Goal: Task Accomplishment & Management: Complete application form

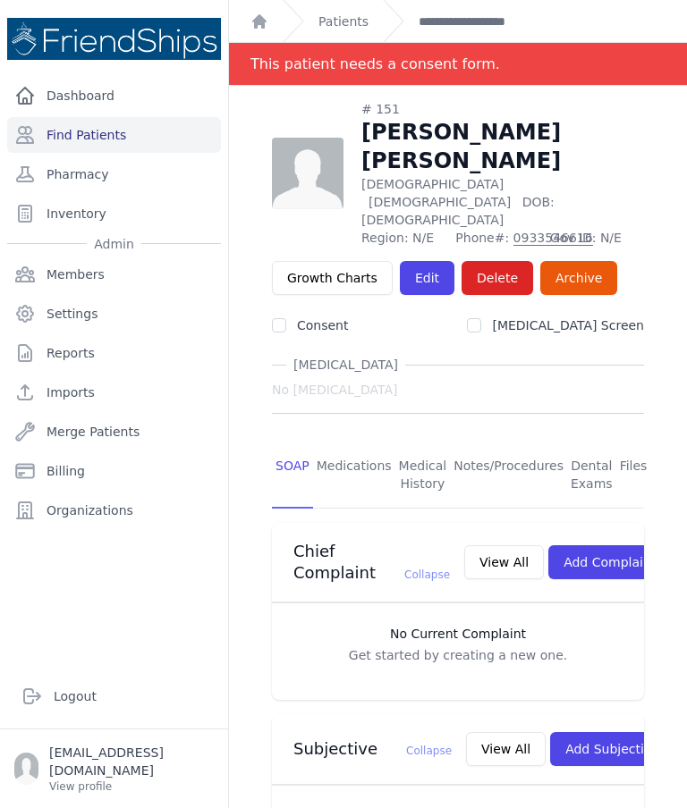
click at [345, 443] on link "Medications" at bounding box center [354, 476] width 82 height 66
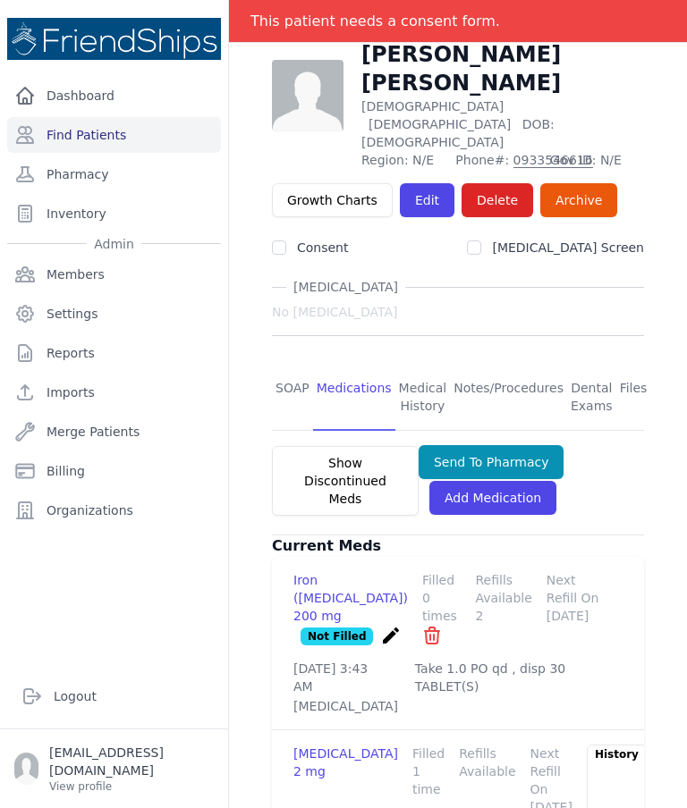
scroll to position [72, 0]
click at [82, 156] on link "Pharmacy" at bounding box center [114, 174] width 214 height 36
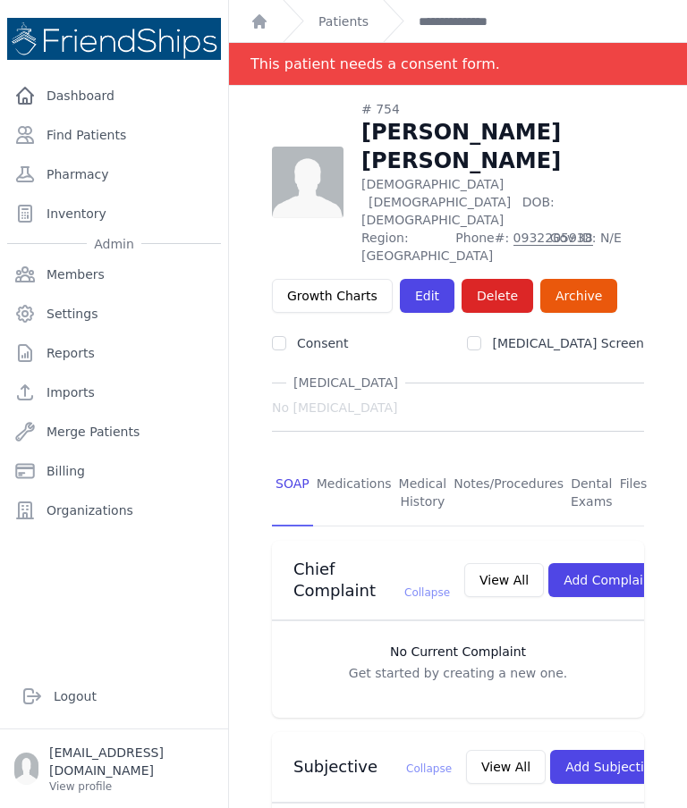
click at [118, 135] on link "Find Patients" at bounding box center [114, 135] width 214 height 36
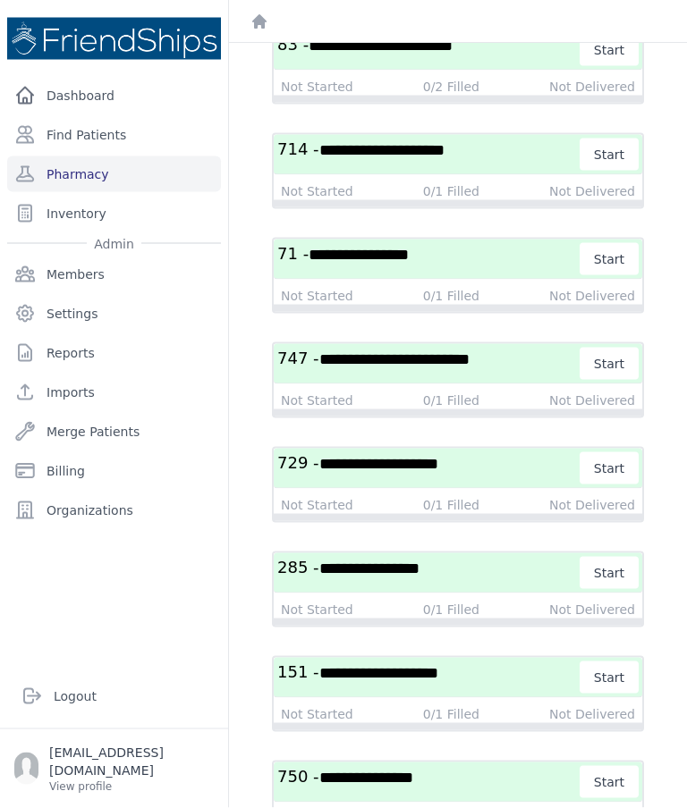
scroll to position [72, 0]
click at [438, 665] on span "**********" at bounding box center [378, 673] width 119 height 16
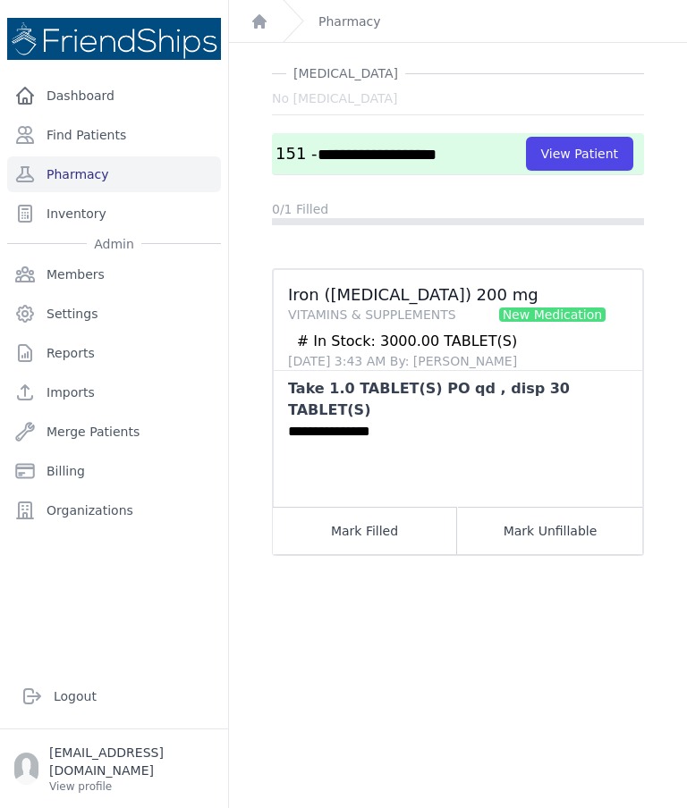
click at [326, 507] on button "Mark Filled" at bounding box center [365, 530] width 184 height 47
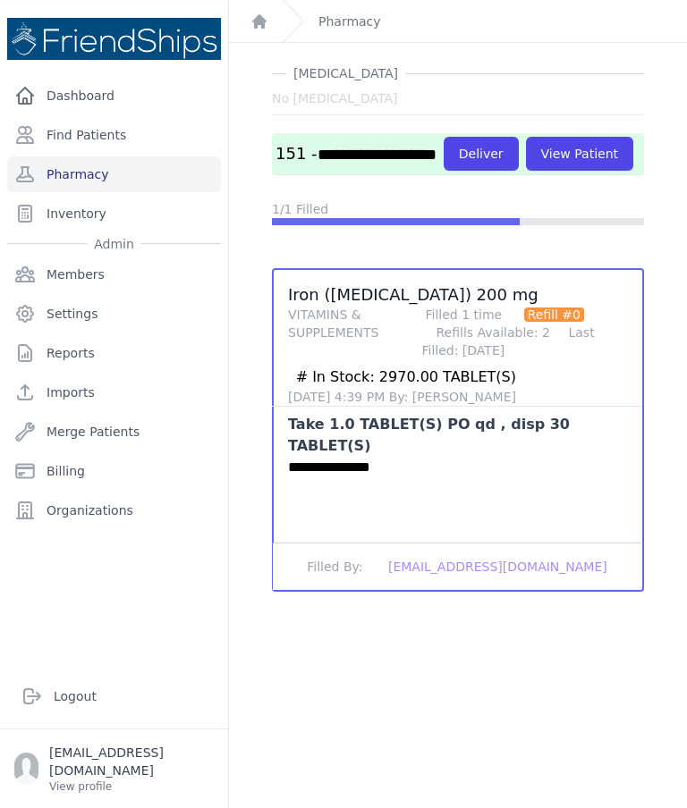
click at [443, 137] on button "Deliver" at bounding box center [480, 154] width 75 height 34
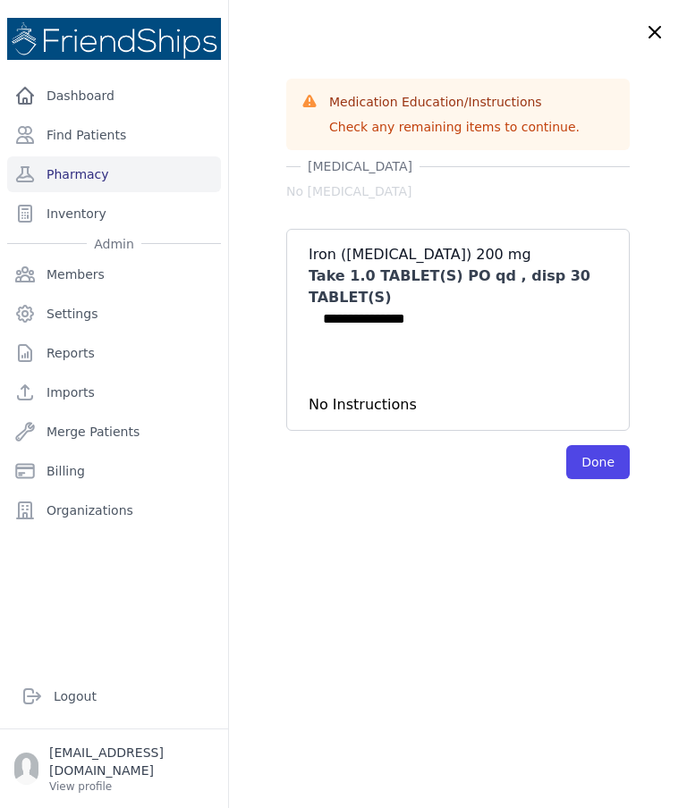
scroll to position [0, 0]
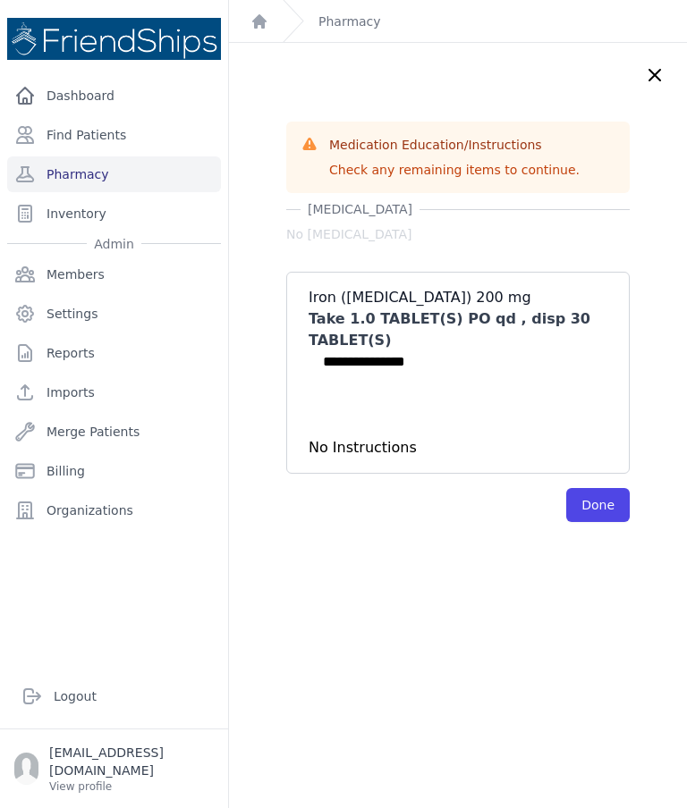
click at [601, 488] on button "Done" at bounding box center [597, 505] width 63 height 34
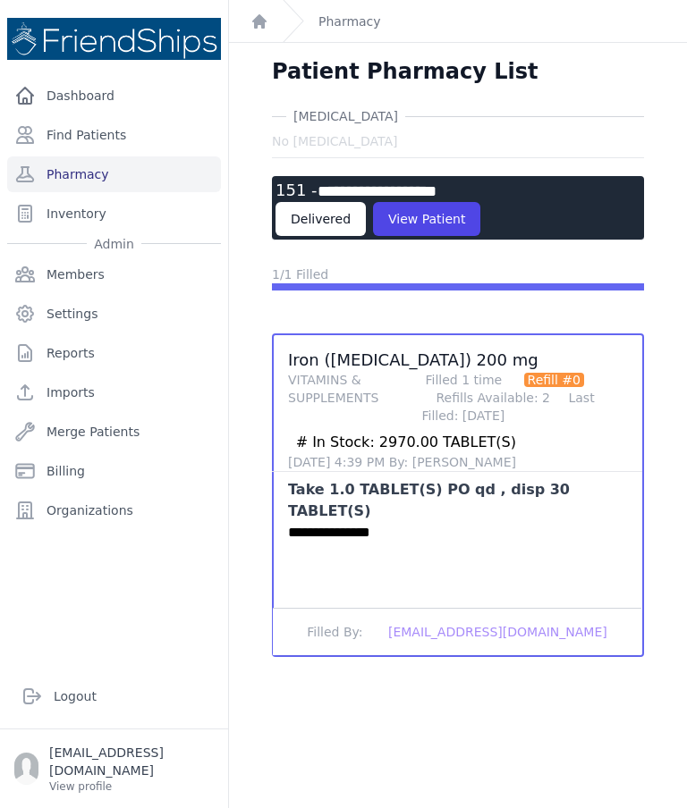
click at [426, 202] on button "View Patient" at bounding box center [426, 219] width 107 height 34
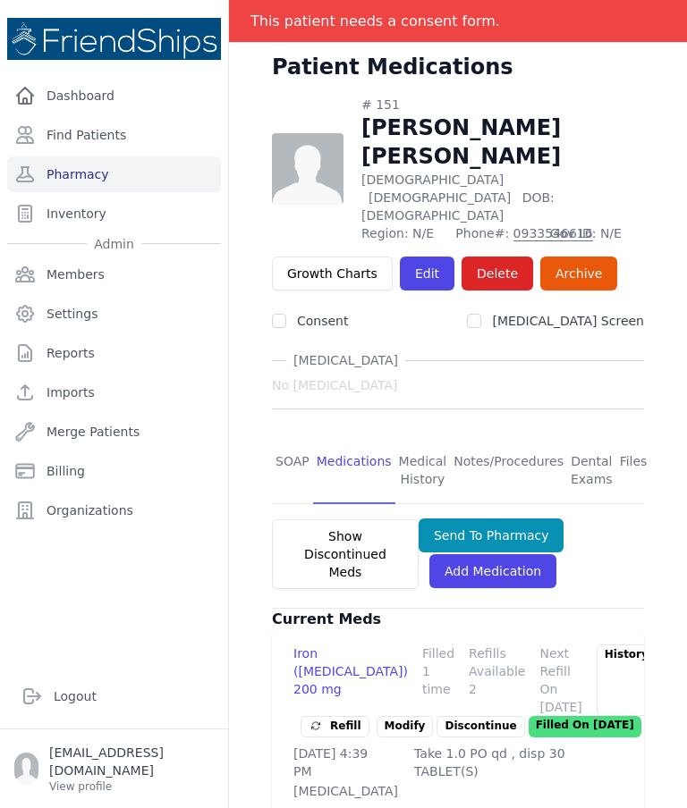
scroll to position [48, 0]
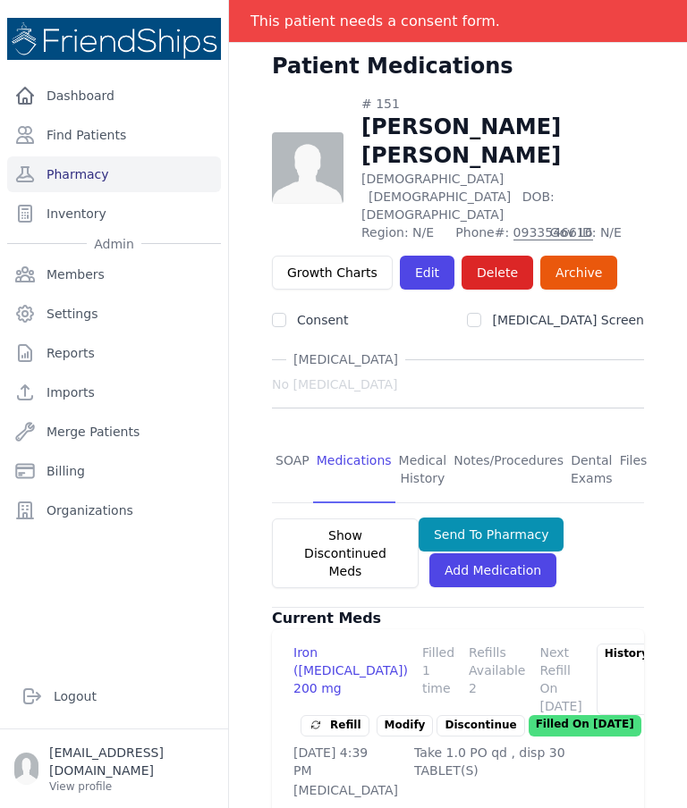
click at [291, 437] on link "SOAP" at bounding box center [292, 470] width 41 height 66
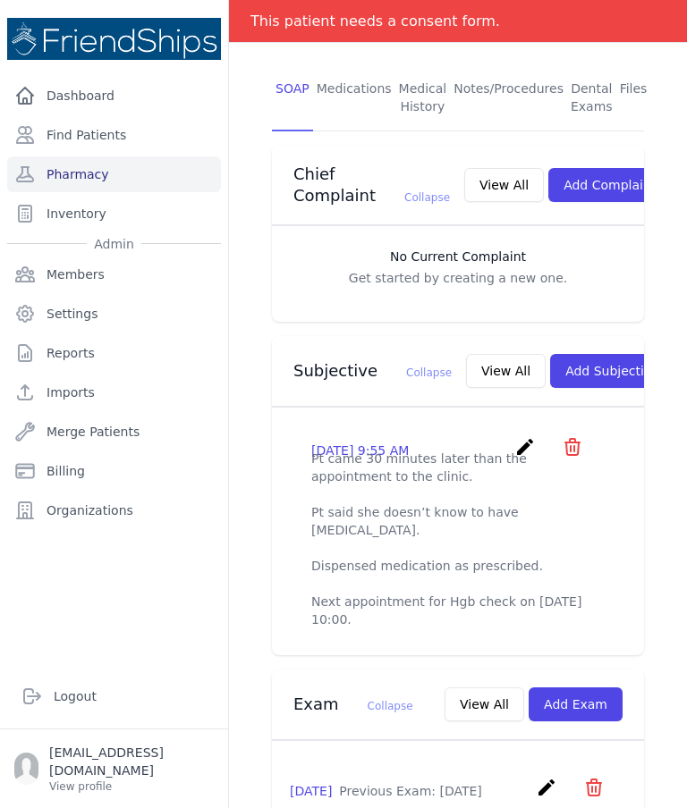
scroll to position [421, 0]
click at [527, 435] on icon "create" at bounding box center [524, 445] width 21 height 21
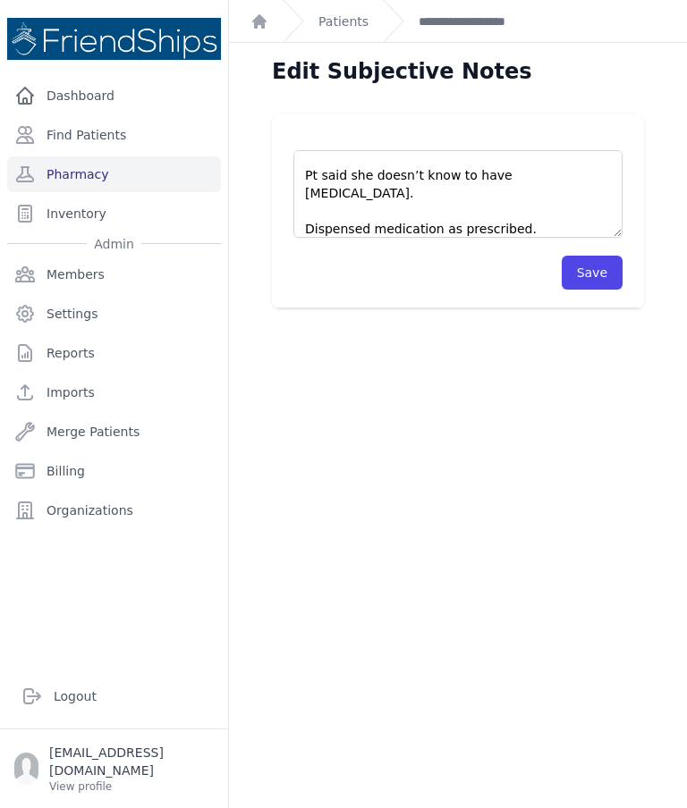
scroll to position [48, 0]
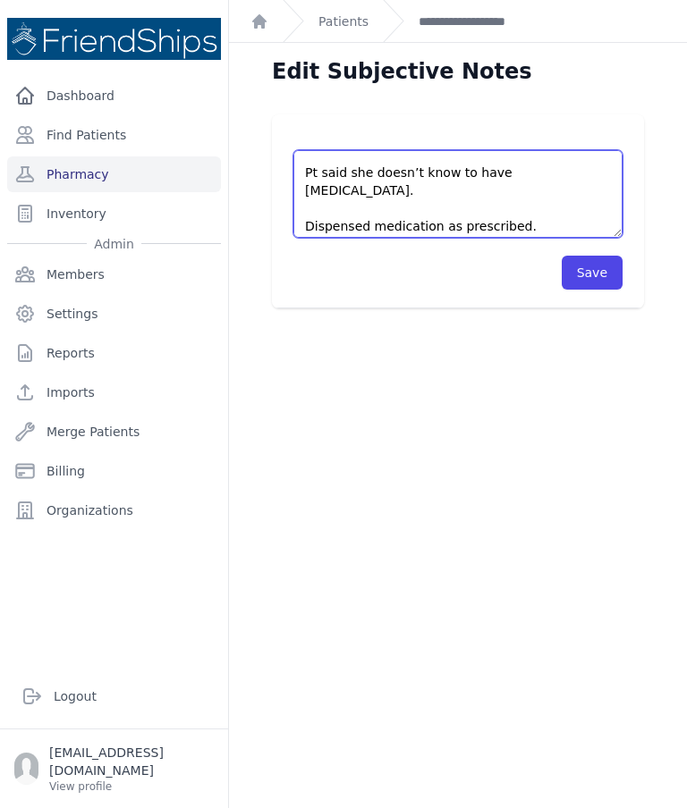
click at [527, 150] on textarea "Pt came 30 minutes later than the appointment to the clinic. Pt said she doesn’…" at bounding box center [457, 194] width 329 height 88
click at [540, 150] on textarea "Pt came 30 minutes later than the appointment to the clinic. Pt said she doesn’…" at bounding box center [457, 194] width 329 height 88
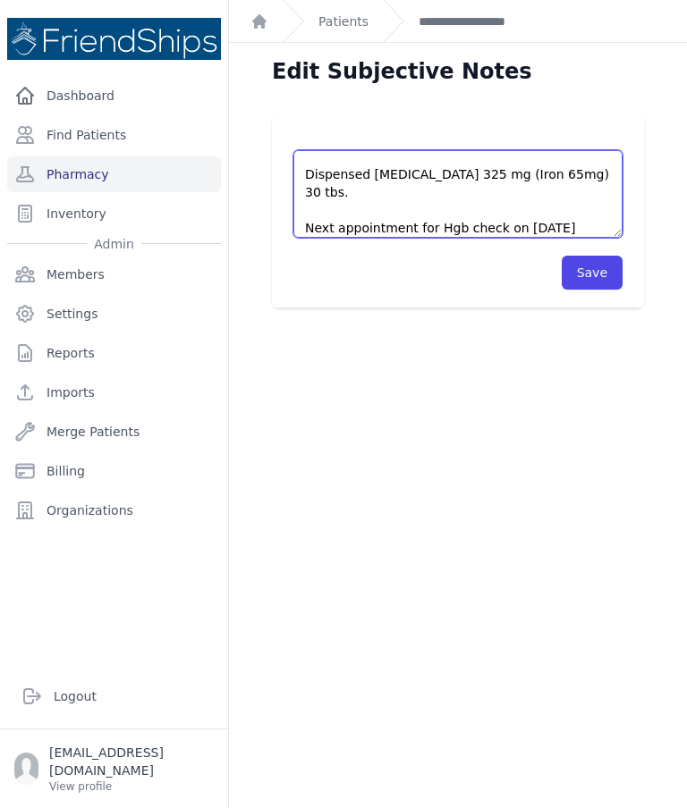
scroll to position [101, 0]
type textarea "Pt came 30 minutes later than the appointment to the clinic. Pt said she doesn’…"
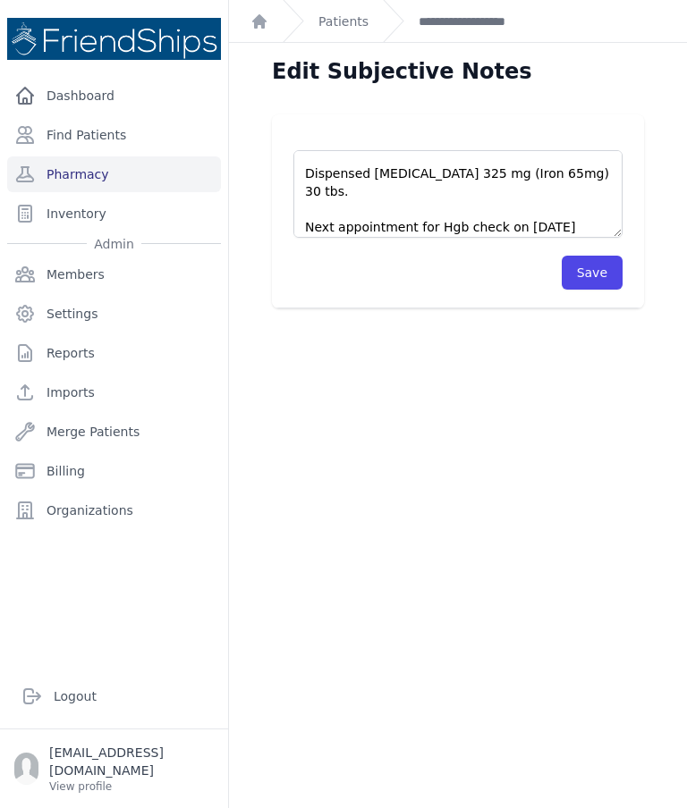
click at [611, 256] on button "Save" at bounding box center [591, 273] width 61 height 34
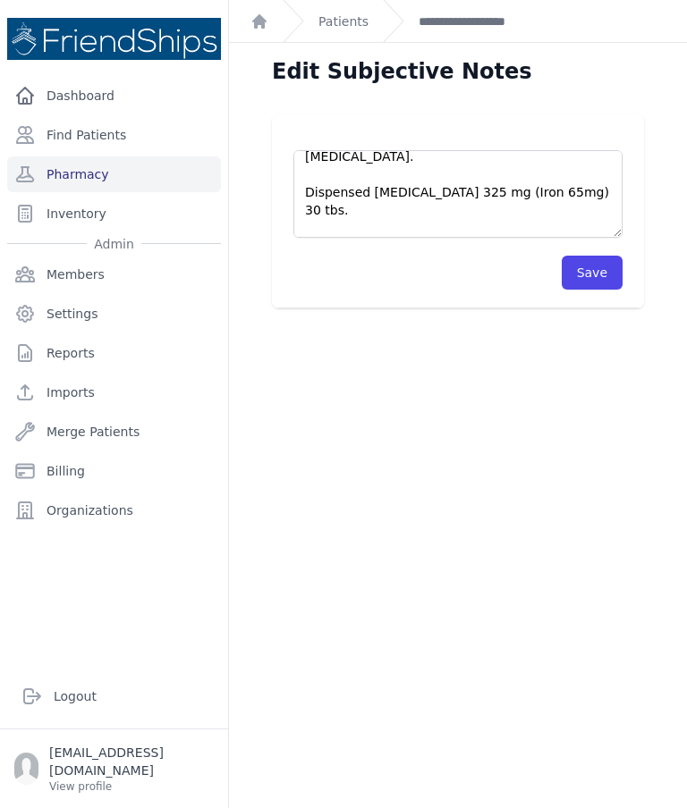
scroll to position [75, 0]
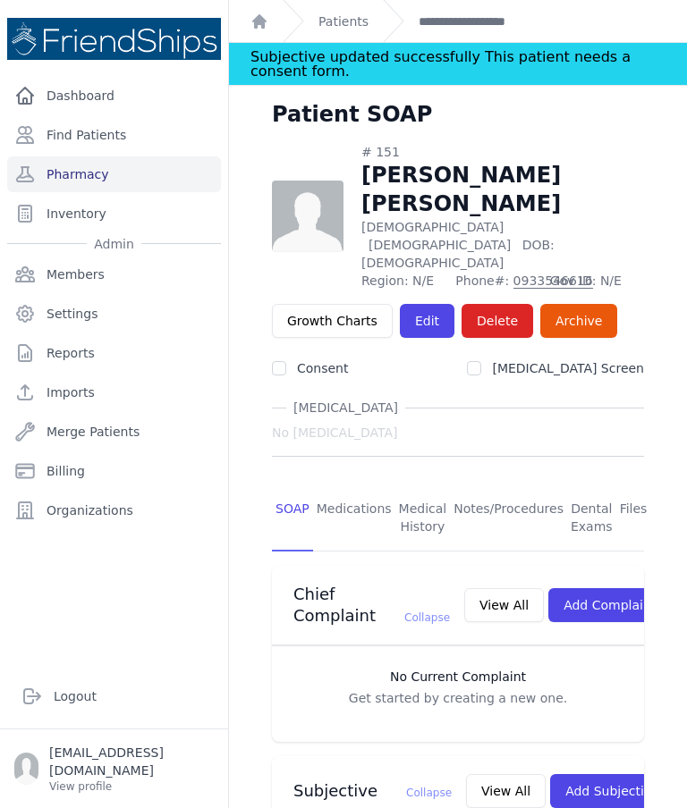
click at [75, 156] on link "Pharmacy" at bounding box center [114, 174] width 214 height 36
click at [99, 117] on link "Find Patients" at bounding box center [114, 135] width 214 height 36
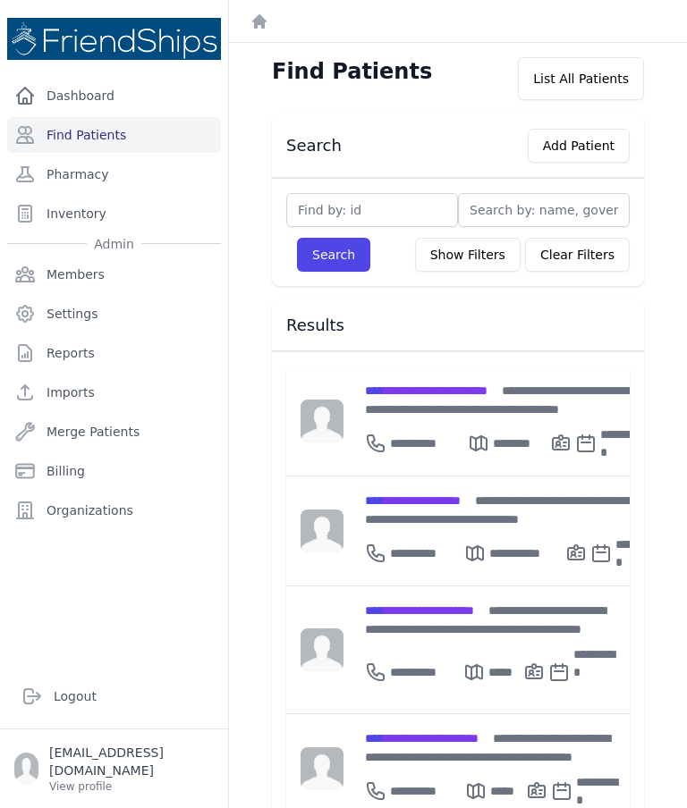
click at [89, 178] on link "Pharmacy" at bounding box center [114, 174] width 214 height 36
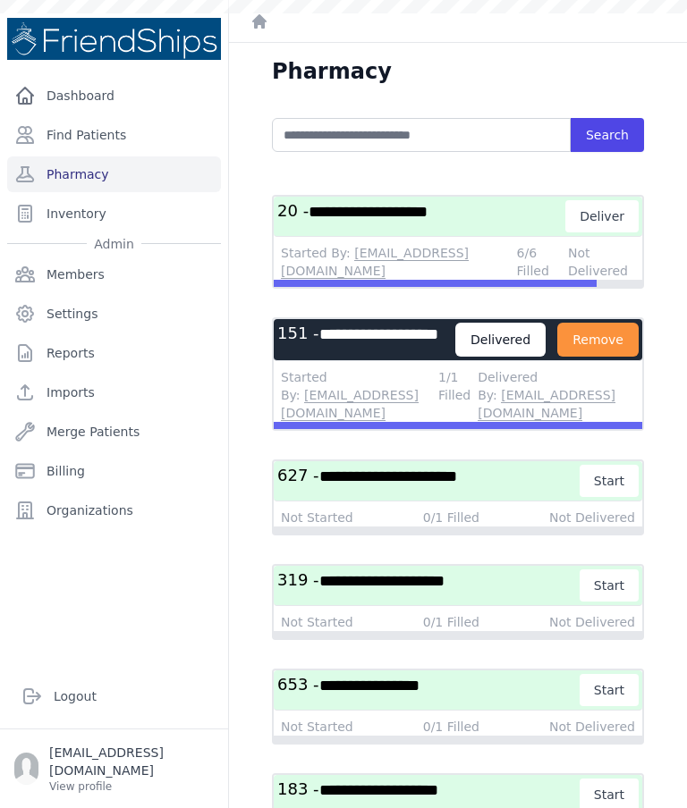
click at [401, 357] on h3 "**********" at bounding box center [366, 340] width 178 height 34
click at [335, 345] on h3 "**********" at bounding box center [366, 340] width 178 height 34
click at [351, 357] on h3 "**********" at bounding box center [366, 340] width 178 height 34
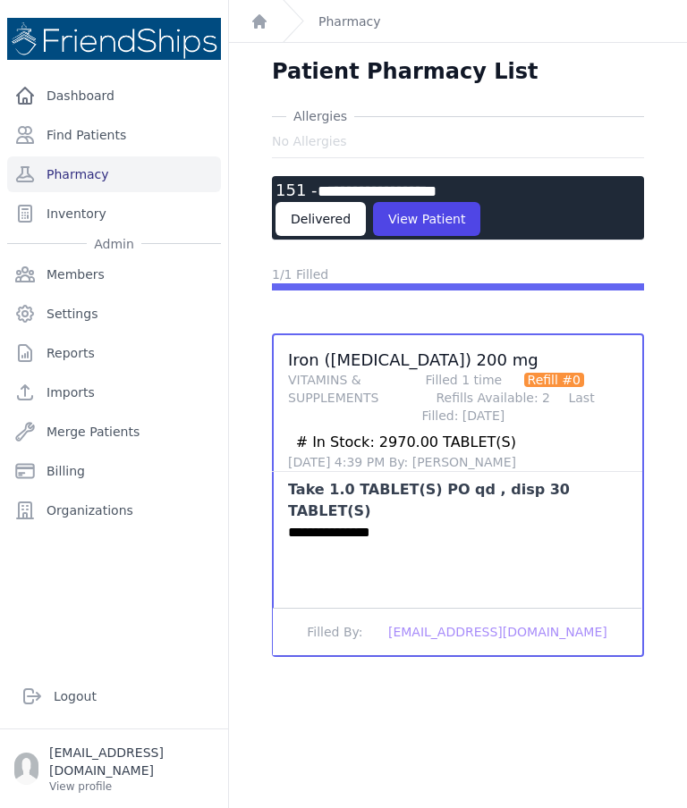
click at [322, 222] on div "Delivered" at bounding box center [320, 219] width 90 height 34
click at [126, 170] on link "Pharmacy" at bounding box center [114, 174] width 214 height 36
click at [131, 138] on link "Find Patients" at bounding box center [114, 135] width 214 height 36
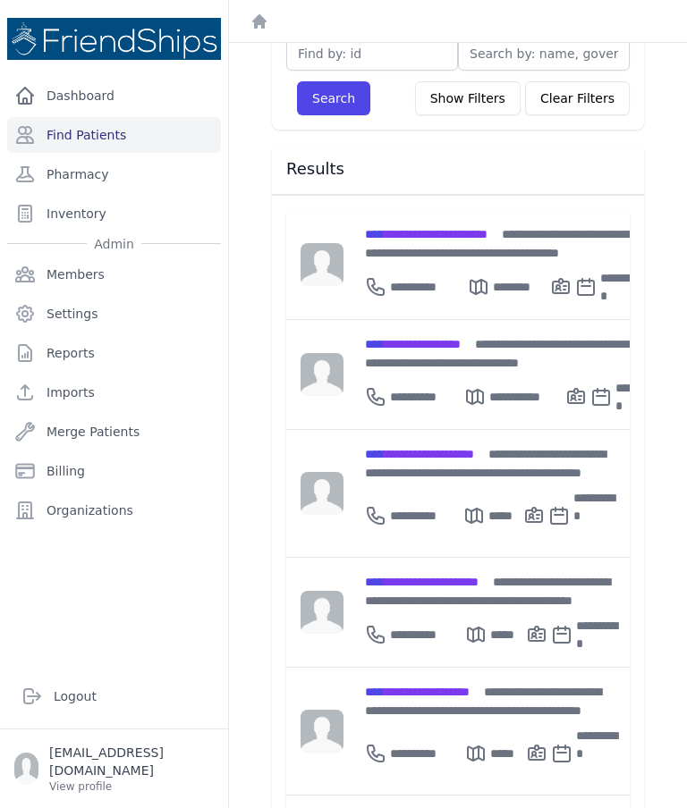
scroll to position [158, 0]
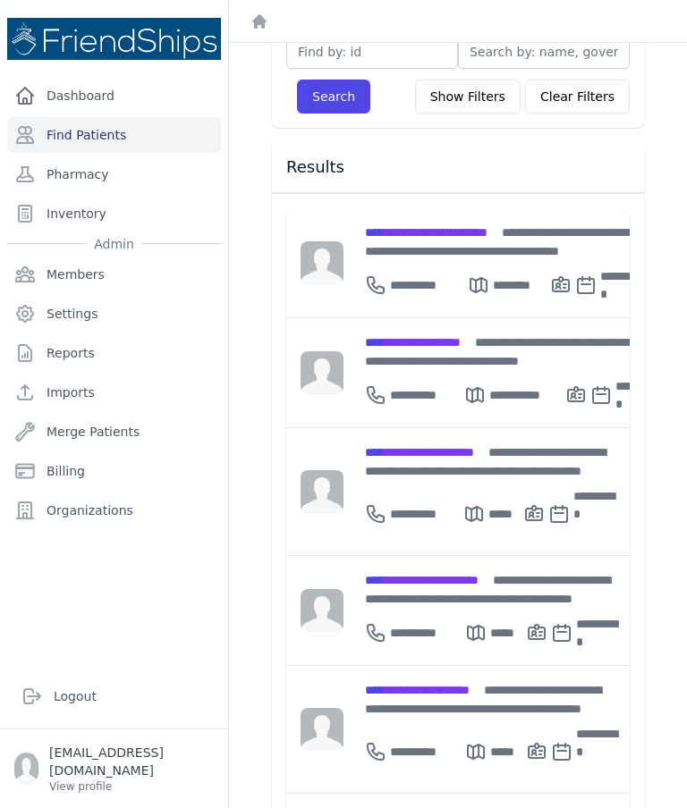
click at [492, 680] on div "**********" at bounding box center [491, 699] width 252 height 38
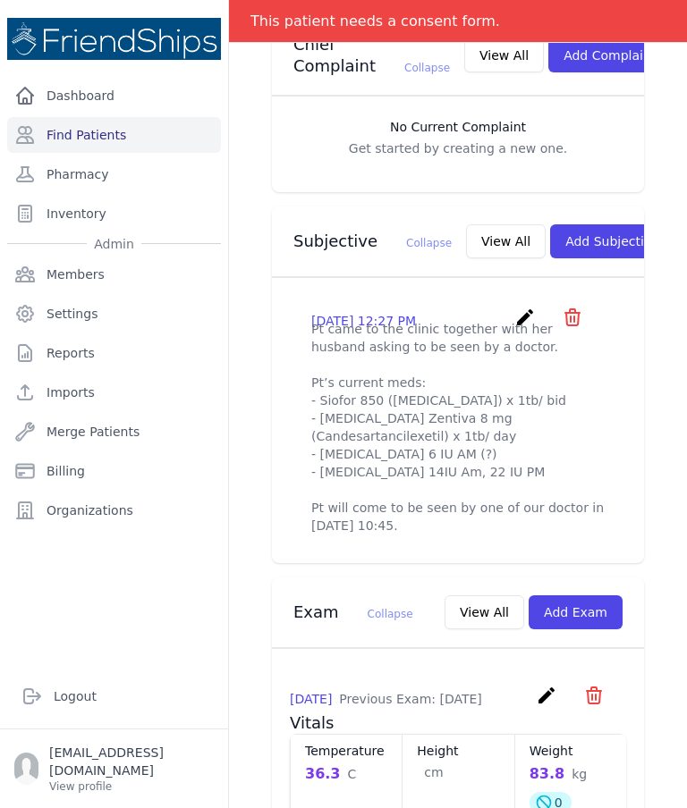
scroll to position [496, 0]
click at [524, 309] on icon "create" at bounding box center [524, 317] width 21 height 21
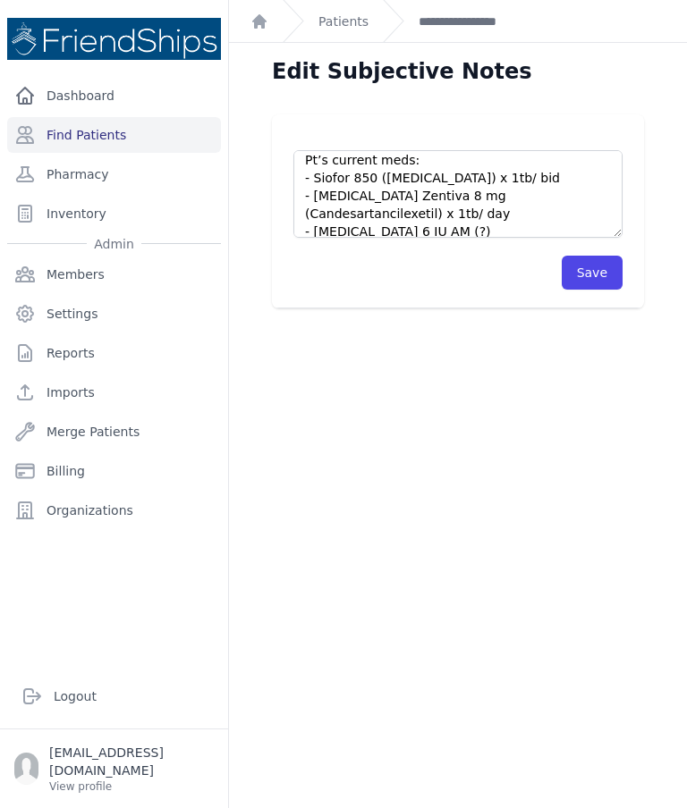
scroll to position [71, 0]
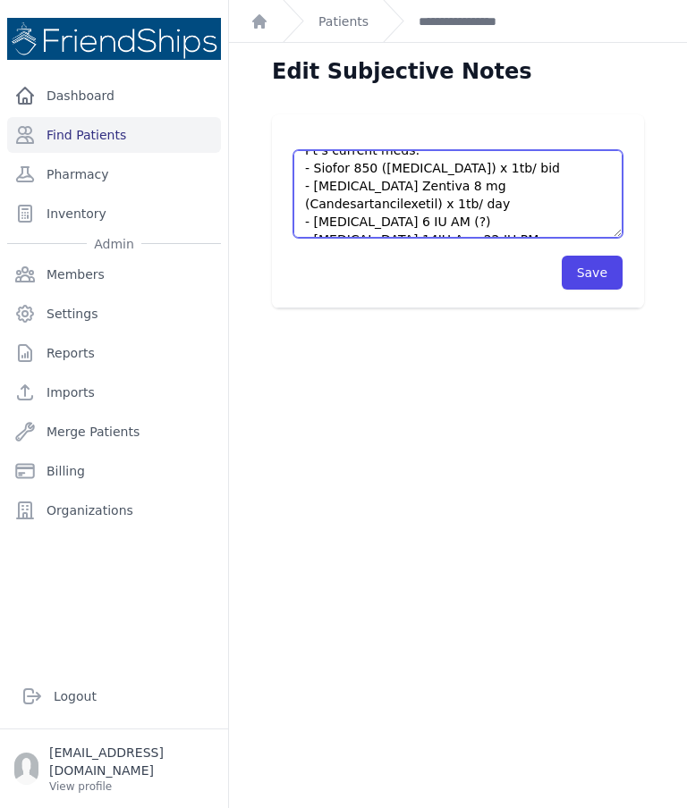
click at [384, 215] on textarea "Pt came to the clinic together with her husband asking to be seen by a doctor. …" at bounding box center [457, 194] width 329 height 88
click at [384, 219] on textarea "Pt came to the clinic together with her husband asking to be seen by a doctor. …" at bounding box center [457, 194] width 329 height 88
click at [365, 221] on textarea "Pt came to the clinic together with her husband asking to be seen by a doctor. …" at bounding box center [457, 194] width 329 height 88
click at [381, 224] on textarea "Pt came to the clinic together with her husband asking to be seen by a doctor. …" at bounding box center [457, 194] width 329 height 88
click at [418, 218] on textarea "Pt came to the clinic together with her husband asking to be seen by a doctor. …" at bounding box center [457, 194] width 329 height 88
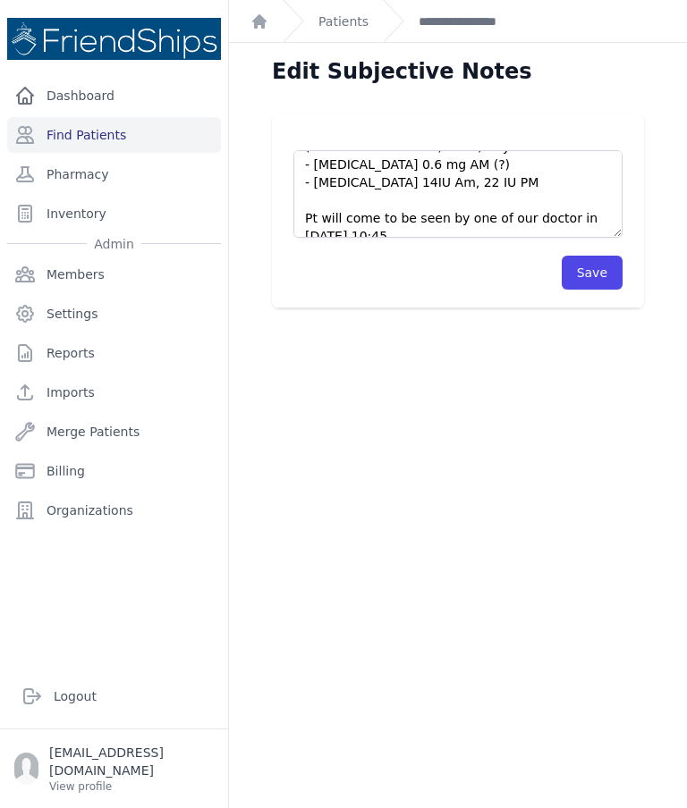
scroll to position [129, 0]
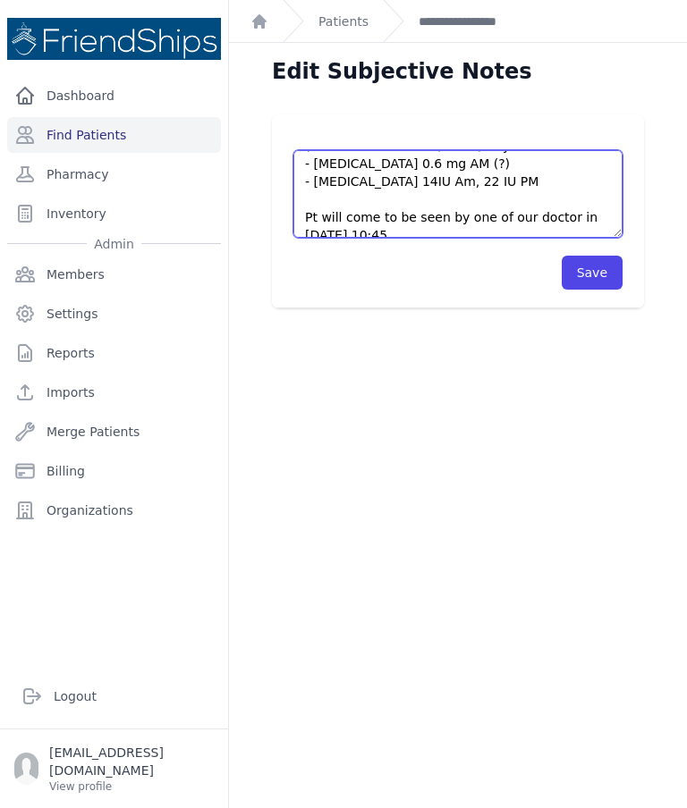
click at [410, 181] on textarea "Pt came to the clinic together with her husband asking to be seen by a doctor. …" at bounding box center [457, 194] width 329 height 88
click at [401, 189] on textarea "Pt came to the clinic together with her husband asking to be seen by a doctor. …" at bounding box center [457, 194] width 329 height 88
click at [404, 181] on textarea "Pt came to the clinic together with her husband asking to be seen by a doctor. …" at bounding box center [457, 194] width 329 height 88
click at [409, 184] on textarea "Pt came to the clinic together with her husband asking to be seen by a doctor. …" at bounding box center [457, 194] width 329 height 88
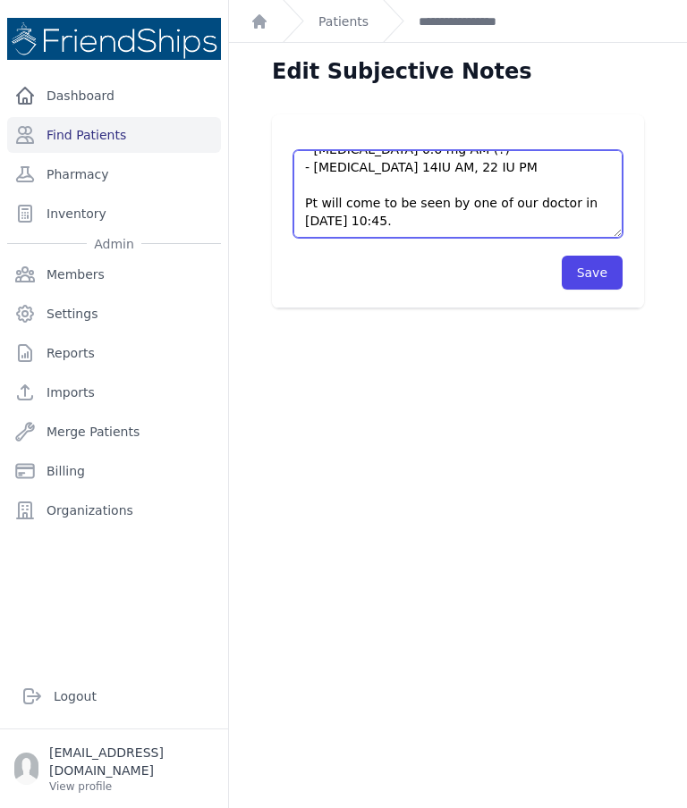
scroll to position [143, 0]
type textarea "Pt came to the clinic together with her husband asking to be seen by a doctor. …"
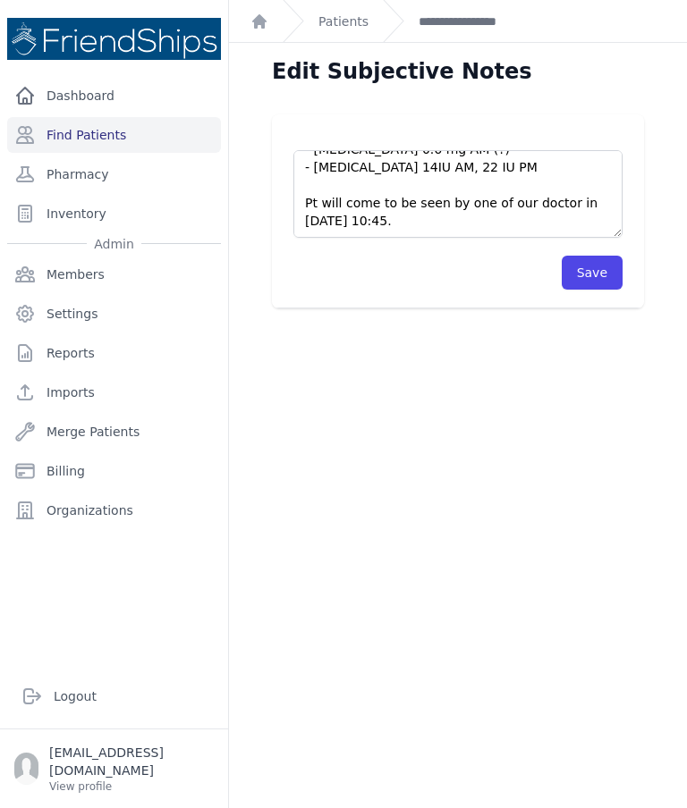
click at [610, 275] on button "Save" at bounding box center [591, 273] width 61 height 34
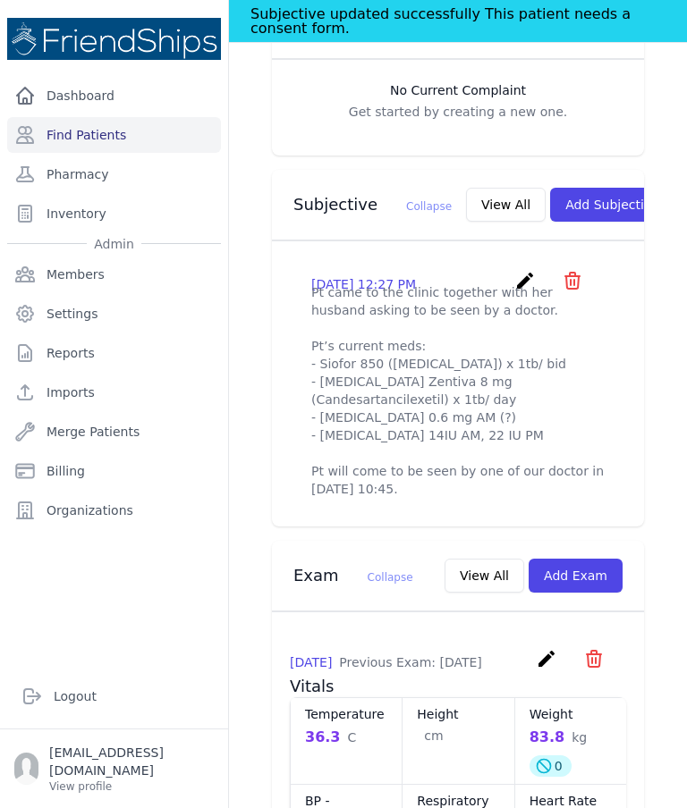
scroll to position [577, 0]
click at [532, 269] on icon "create" at bounding box center [524, 279] width 21 height 21
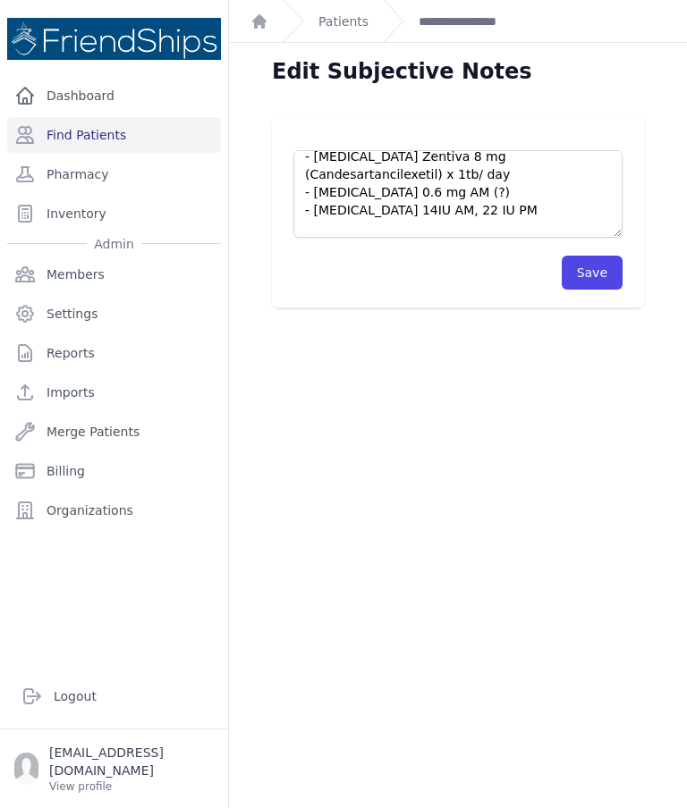
scroll to position [98, 0]
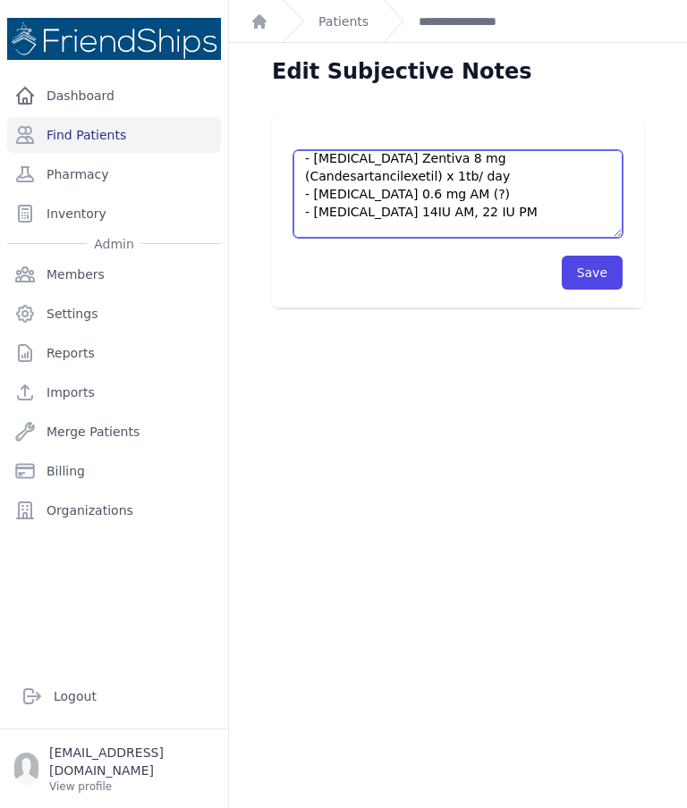
click at [375, 181] on textarea "Pt came to the clinic together with her husband asking to be seen by a doctor. …" at bounding box center [457, 194] width 329 height 88
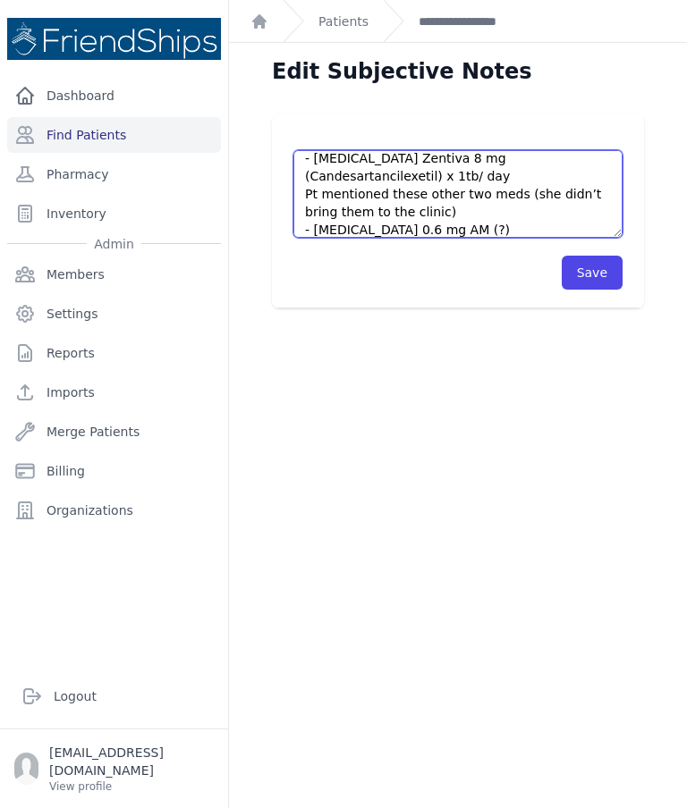
click at [605, 197] on textarea "Pt came to the clinic together with her husband asking to be seen by a doctor. …" at bounding box center [457, 194] width 329 height 88
click at [337, 220] on textarea "Pt came to the clinic together with her husband asking to be seen by a doctor. …" at bounding box center [457, 194] width 329 height 88
click at [334, 206] on textarea "Pt came to the clinic together with her husband asking to be seen by a doctor. …" at bounding box center [457, 194] width 329 height 88
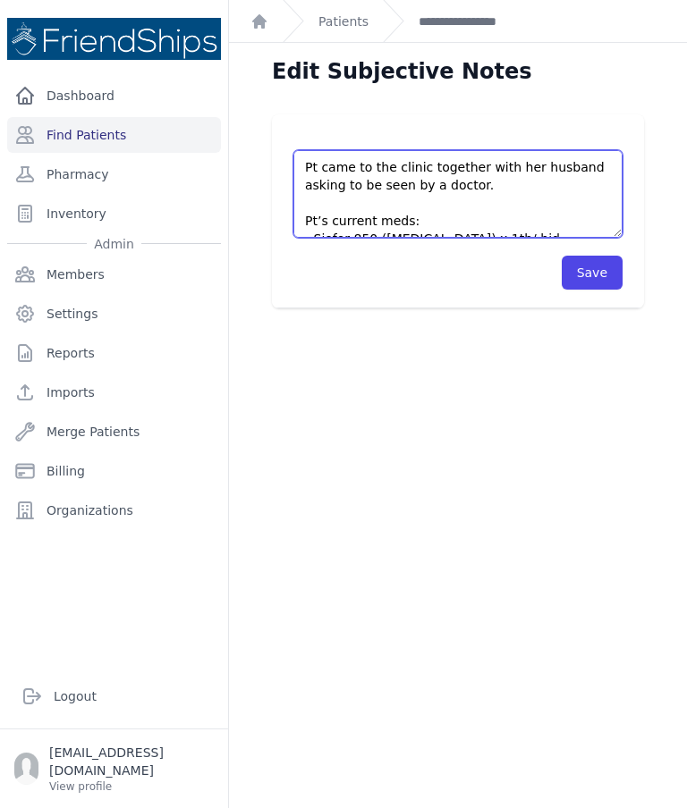
scroll to position [0, 0]
click at [584, 168] on textarea "Pt came to the clinic together with her husband asking to be seen by a doctor. …" at bounding box center [457, 194] width 329 height 88
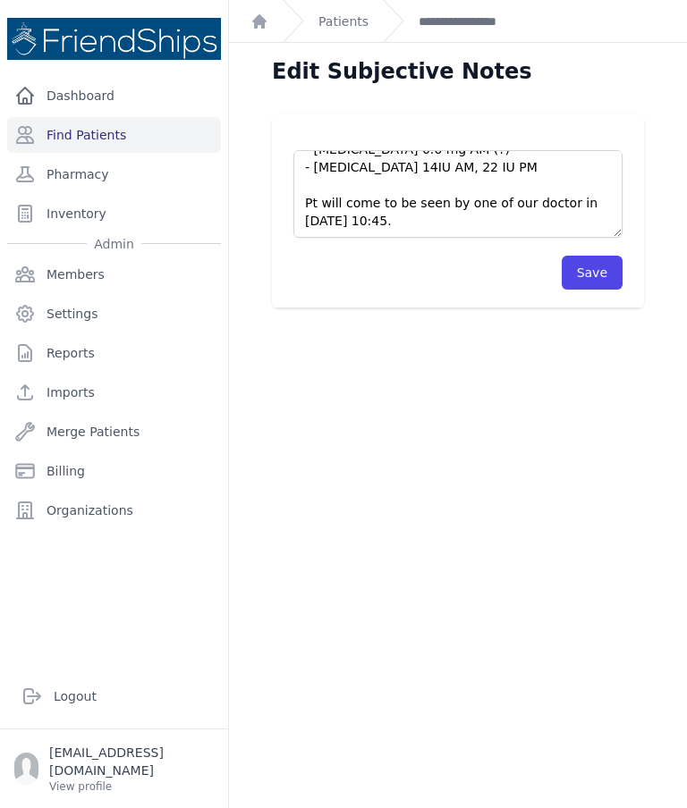
scroll to position [179, 0]
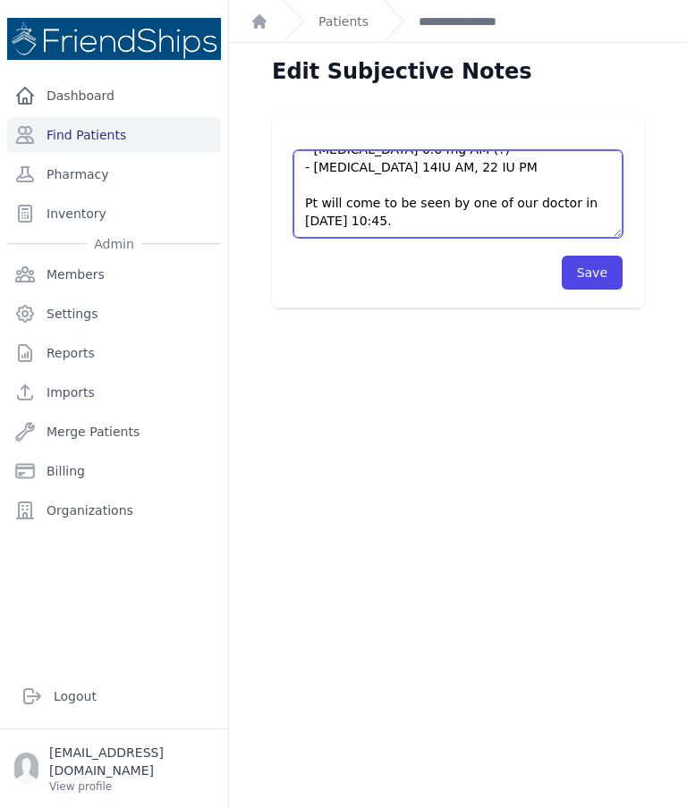
click at [513, 178] on textarea "Pt came to the clinic together with her husband asking to be seen by a doctor. …" at bounding box center [457, 194] width 329 height 88
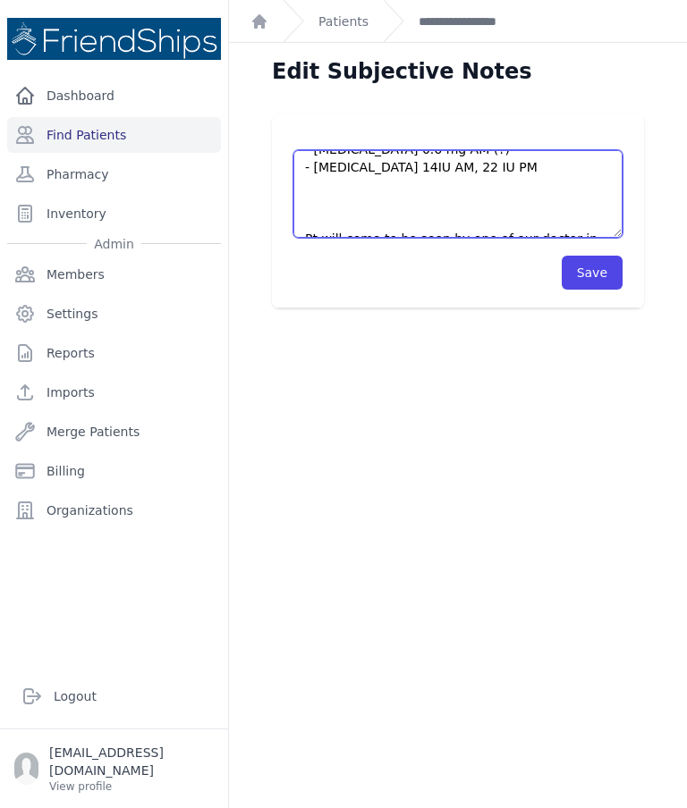
click at [370, 201] on textarea "Pt came to the clinic together with her husband asking to be seen by a doctor. …" at bounding box center [457, 194] width 329 height 88
type textarea "Pt came to the clinic together with her husband (#752) asking to be seen by a d…"
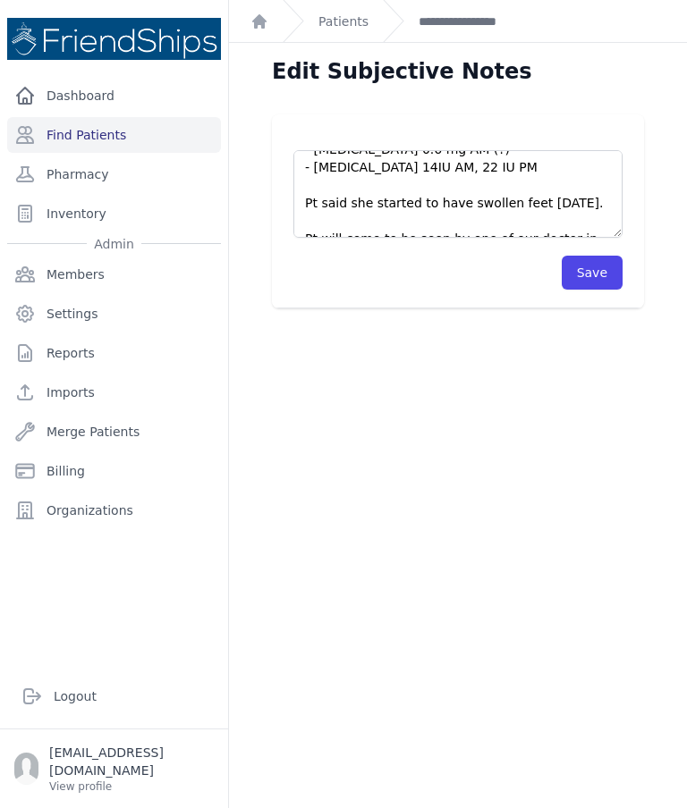
click at [583, 280] on button "Save" at bounding box center [591, 273] width 61 height 34
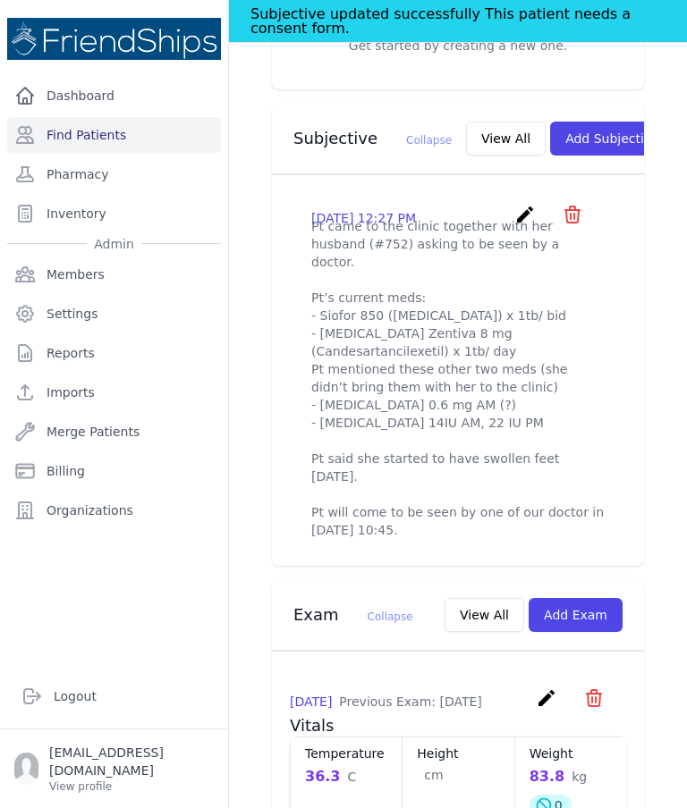
scroll to position [629, 0]
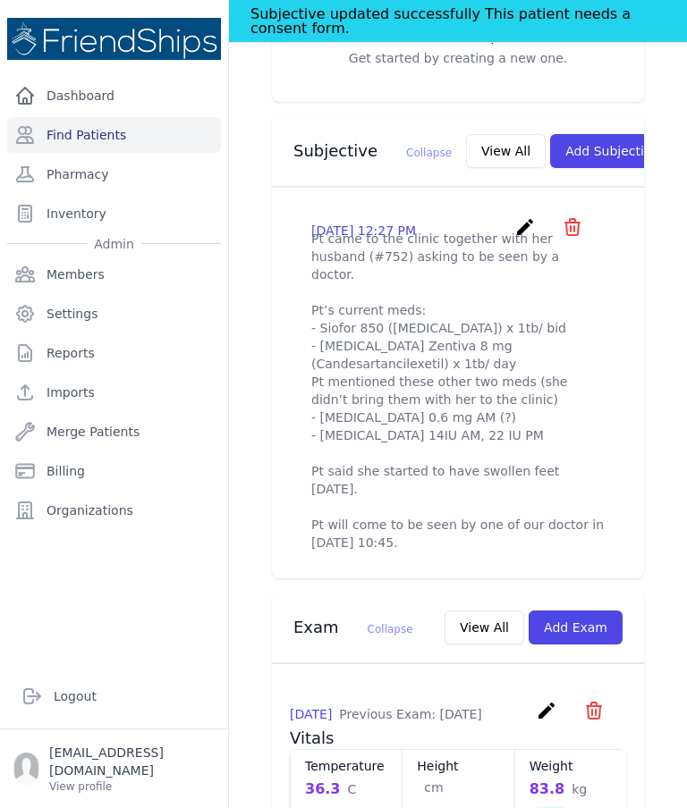
click at [519, 225] on icon "create" at bounding box center [524, 226] width 21 height 21
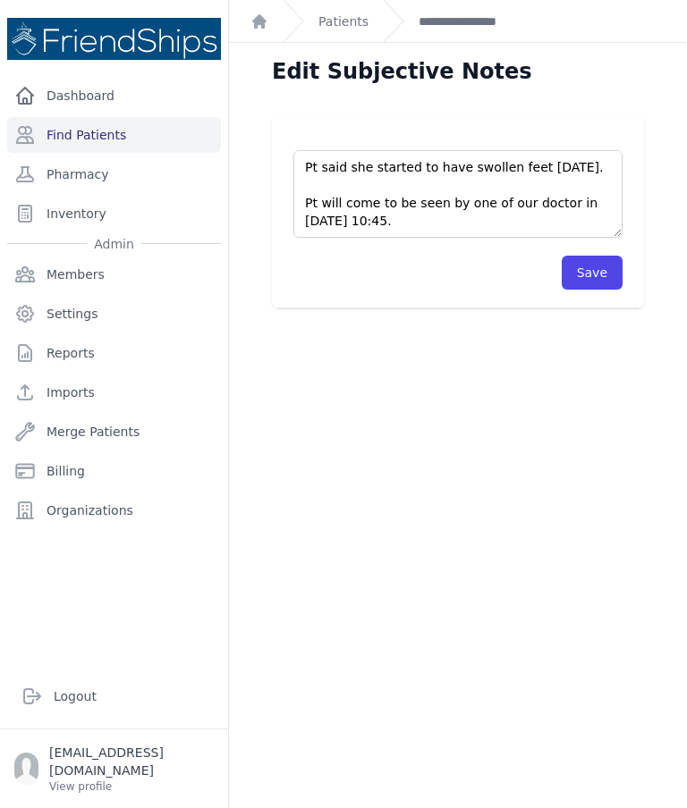
scroll to position [215, 0]
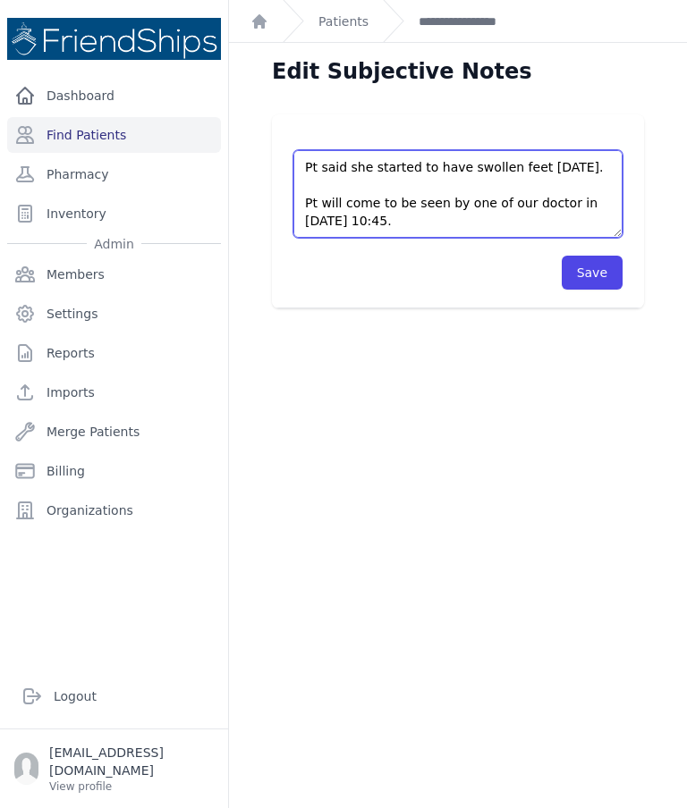
click at [578, 206] on textarea "Pt came to the clinic together with her husband (#752) asking to be seen by a d…" at bounding box center [457, 194] width 329 height 88
click at [574, 204] on textarea "Pt came to the clinic together with her husband (#752) asking to be seen by a d…" at bounding box center [457, 194] width 329 height 88
click at [570, 205] on textarea "Pt came to the clinic together with her husband (#752) asking to be seen by a d…" at bounding box center [457, 194] width 329 height 88
click at [576, 203] on textarea "Pt came to the clinic together with her husband (#752) asking to be seen by a d…" at bounding box center [457, 194] width 329 height 88
type textarea "Pt came to the clinic together with her husband (#752) asking to be seen by a d…"
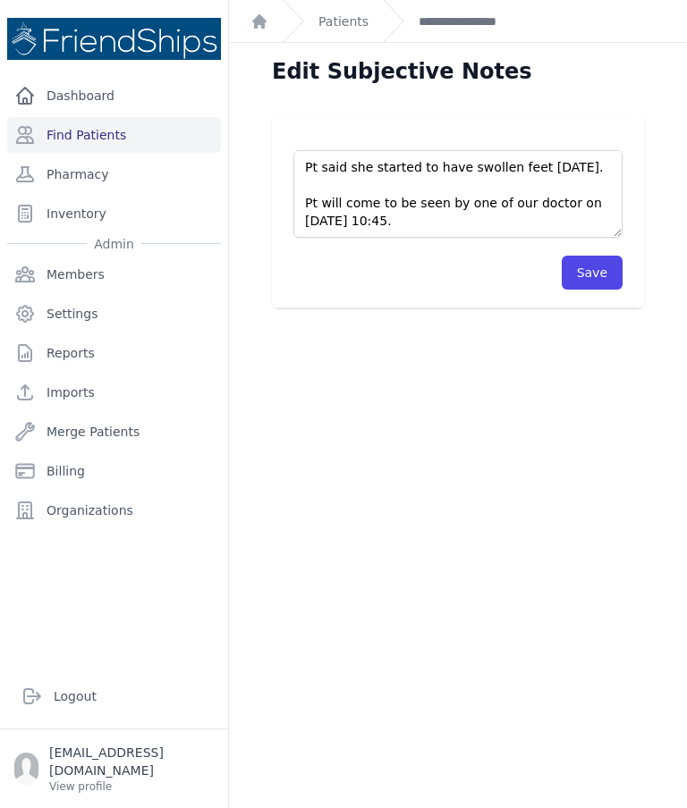
click at [597, 271] on button "Save" at bounding box center [591, 273] width 61 height 34
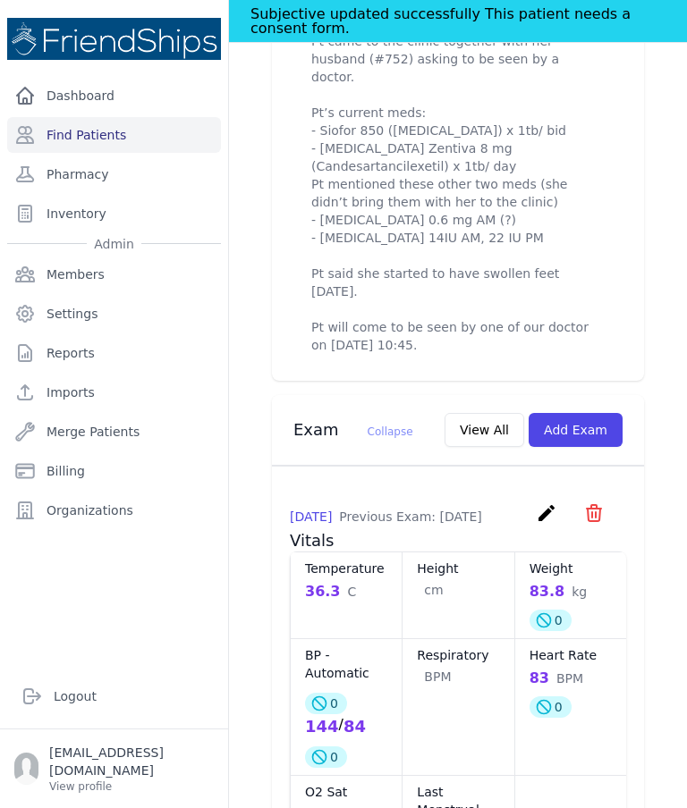
scroll to position [828, 0]
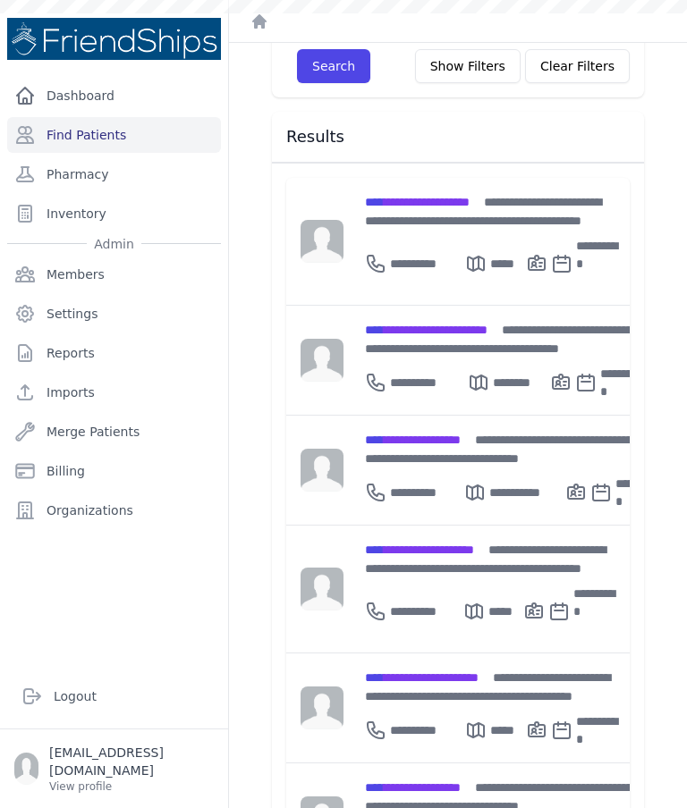
scroll to position [200, 0]
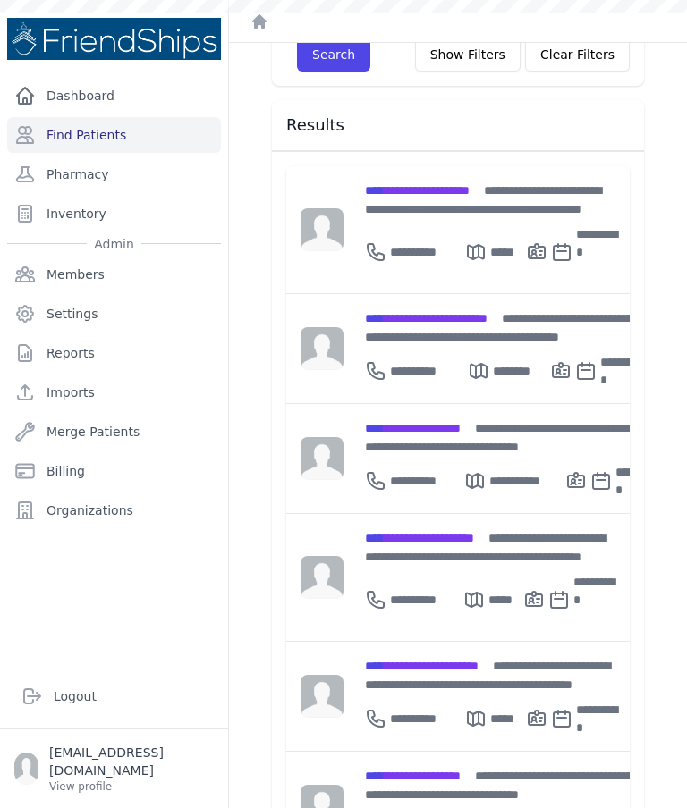
click at [471, 656] on div "**********" at bounding box center [492, 675] width 255 height 38
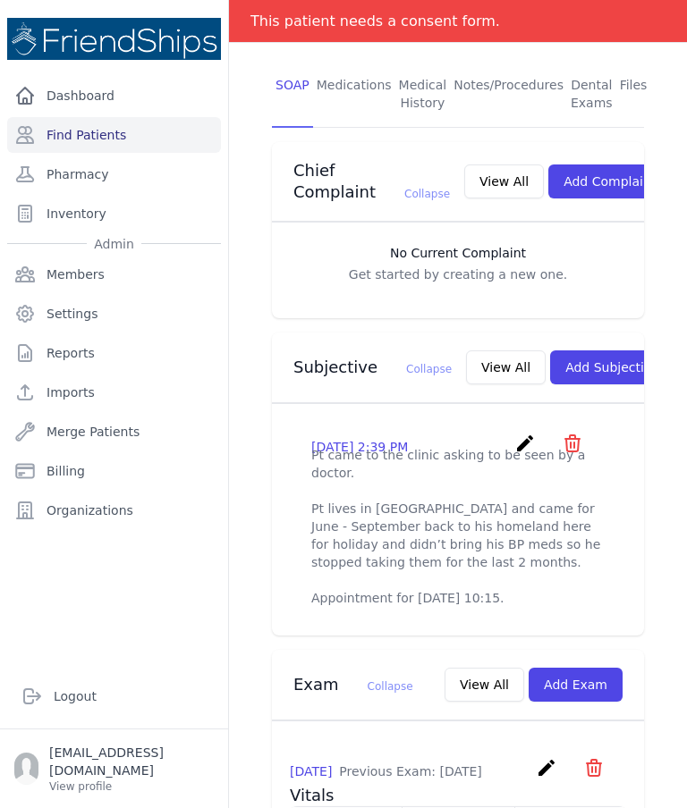
scroll to position [371, 0]
click at [533, 438] on icon "create" at bounding box center [524, 442] width 21 height 21
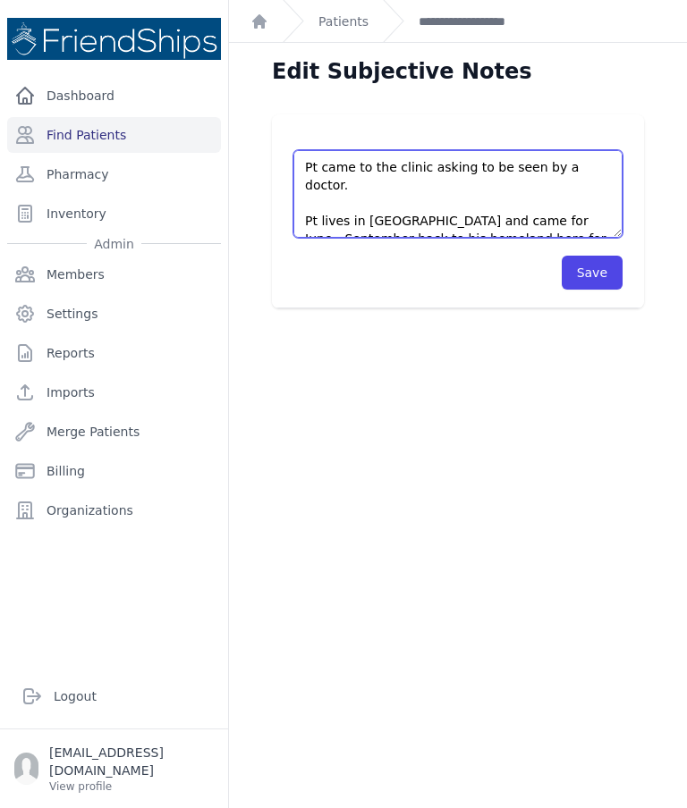
click at [358, 176] on textarea "Pt came to the clinic asking to be seen by a doctor. Pt lives in Germany and ca…" at bounding box center [457, 194] width 329 height 88
click at [364, 173] on textarea "Pt came to the clinic asking to be seen by a doctor. Pt lives in Germany and ca…" at bounding box center [457, 194] width 329 height 88
click at [357, 166] on textarea "Pt came to the clinic asking to be seen by a doctor. Pt lives in Germany and ca…" at bounding box center [457, 194] width 329 height 88
type textarea "Pt came with his wife (#753) to the clinic asking to be seen by a doctor. Pt li…"
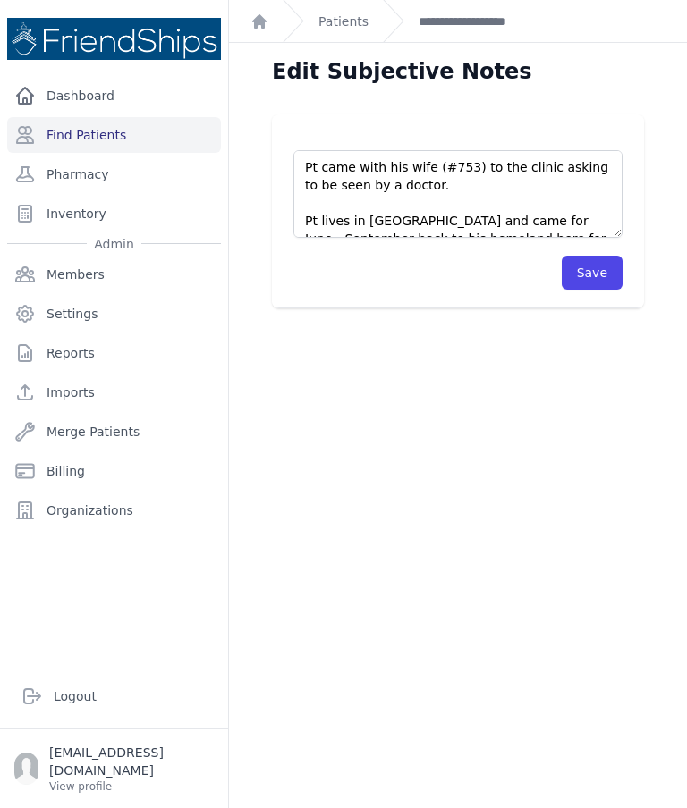
click at [600, 274] on button "Save" at bounding box center [591, 273] width 61 height 34
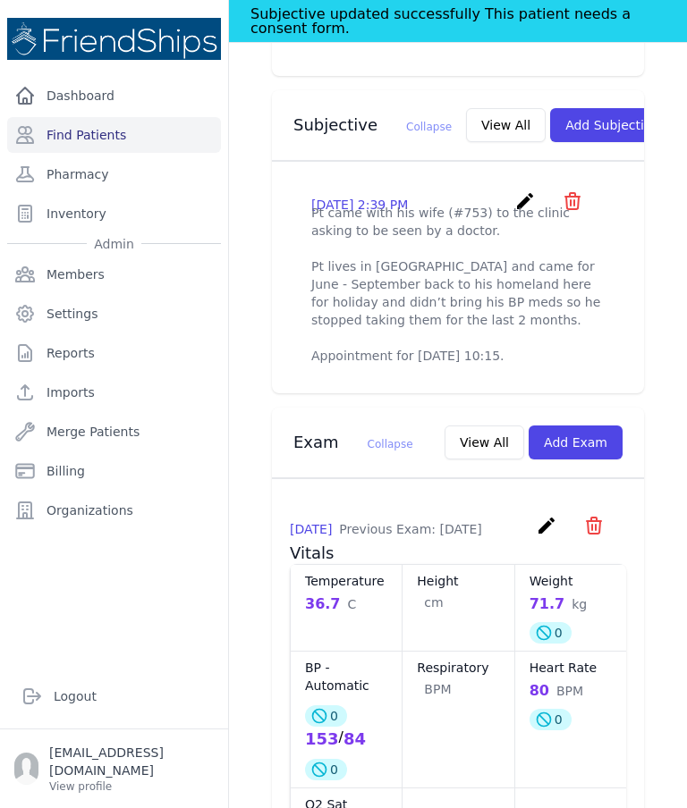
scroll to position [657, 0]
